Goal: Transaction & Acquisition: Purchase product/service

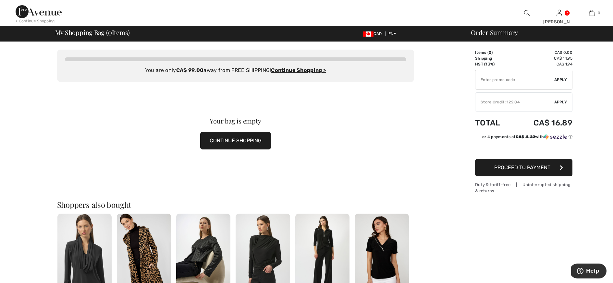
scroll to position [55, 0]
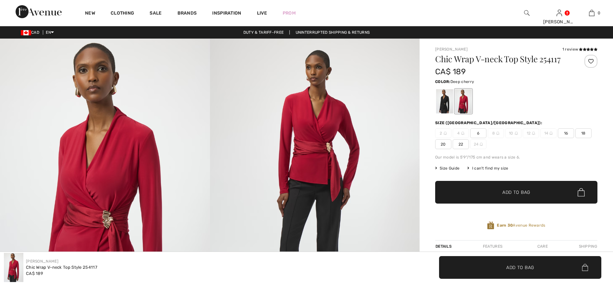
checkbox input "true"
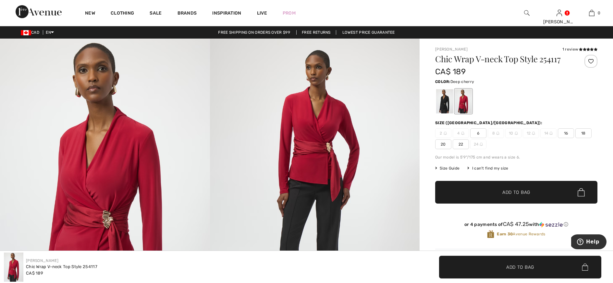
click at [300, 137] on img at bounding box center [315, 196] width 210 height 314
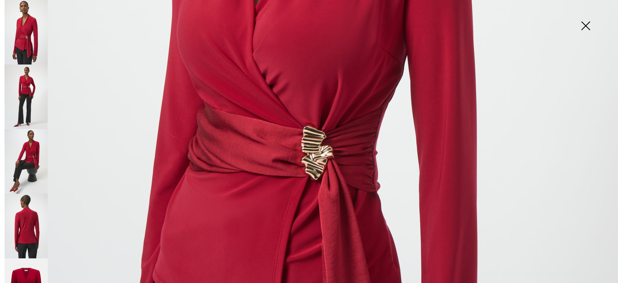
scroll to position [380, 0]
click at [31, 151] on img at bounding box center [26, 161] width 43 height 65
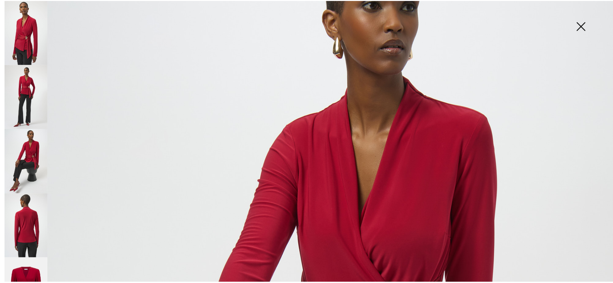
scroll to position [0, 0]
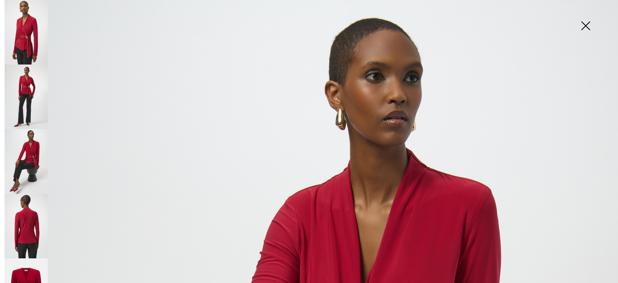
click at [584, 24] on img at bounding box center [585, 26] width 32 height 33
